Goal: Task Accomplishment & Management: Manage account settings

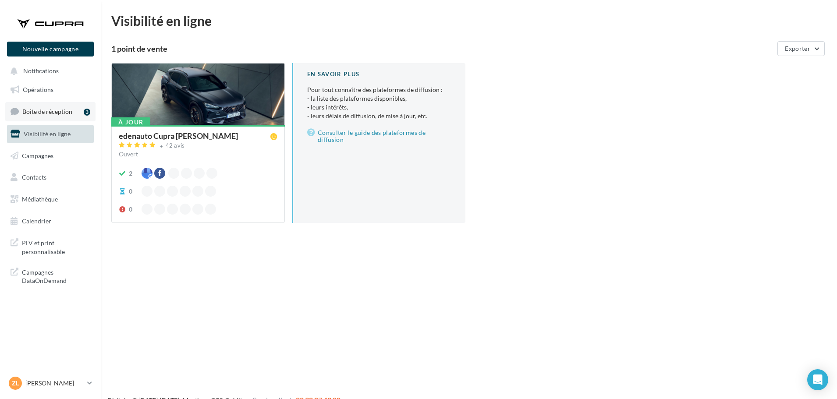
click at [40, 109] on span "Boîte de réception" at bounding box center [47, 111] width 50 height 7
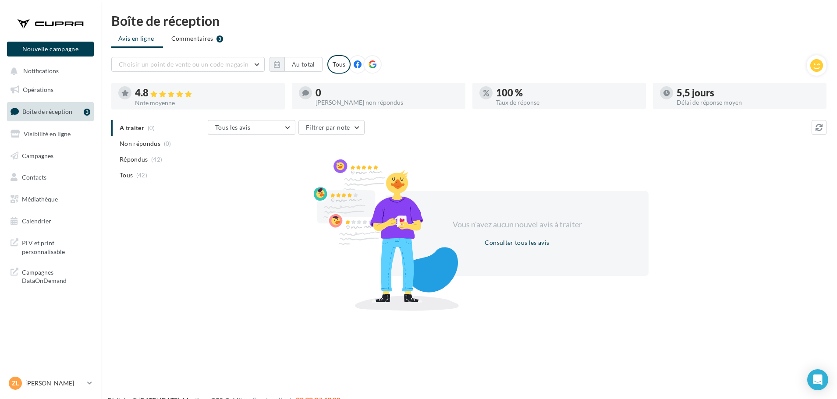
click at [65, 110] on span "Boîte de réception" at bounding box center [47, 111] width 50 height 7
click at [50, 380] on p "[PERSON_NAME]" at bounding box center [54, 383] width 58 height 9
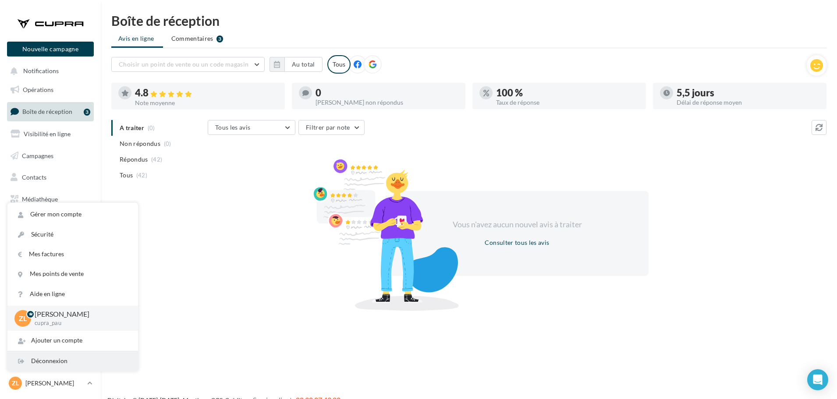
click at [55, 353] on div "Déconnexion" at bounding box center [72, 362] width 131 height 20
